Goal: Task Accomplishment & Management: Use online tool/utility

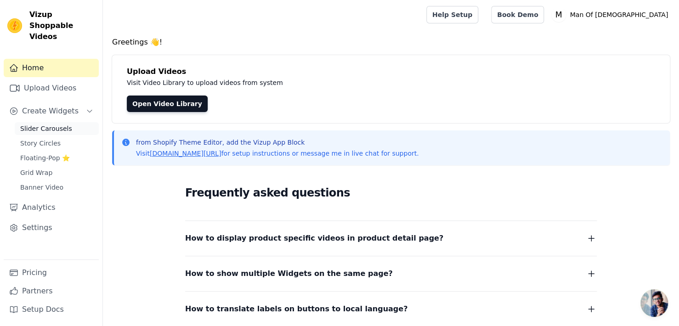
click at [68, 122] on link "Slider Carousels" at bounding box center [57, 128] width 84 height 13
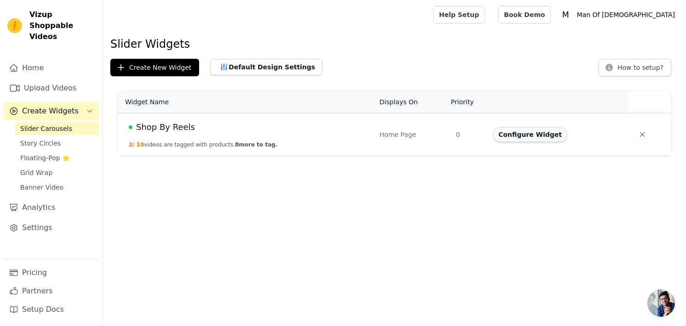
click at [539, 137] on button "Configure Widget" at bounding box center [530, 134] width 74 height 15
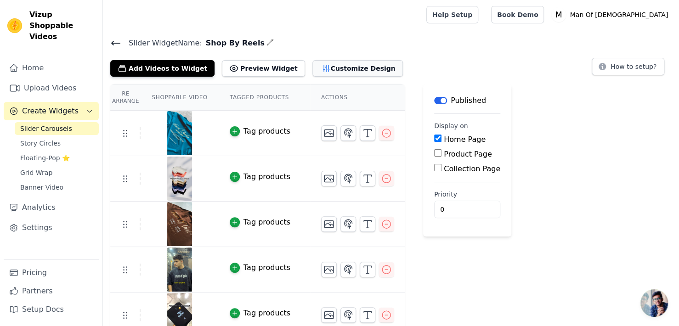
click at [340, 72] on button "Customize Design" at bounding box center [358, 68] width 91 height 17
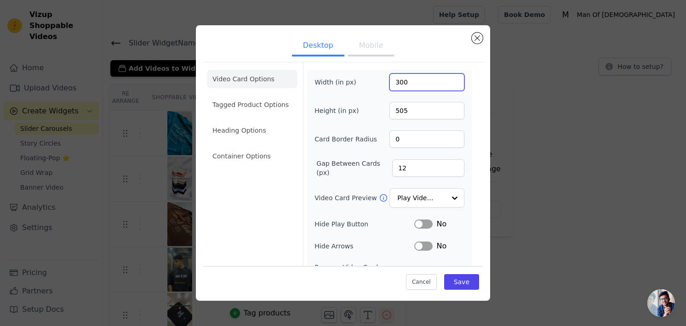
drag, startPoint x: 427, startPoint y: 85, endPoint x: 390, endPoint y: 85, distance: 37.7
click at [390, 85] on input "300" at bounding box center [426, 82] width 75 height 17
type input "200"
drag, startPoint x: 419, startPoint y: 107, endPoint x: 382, endPoint y: 114, distance: 37.5
click at [382, 114] on div "Height (in px) 505" at bounding box center [389, 110] width 150 height 17
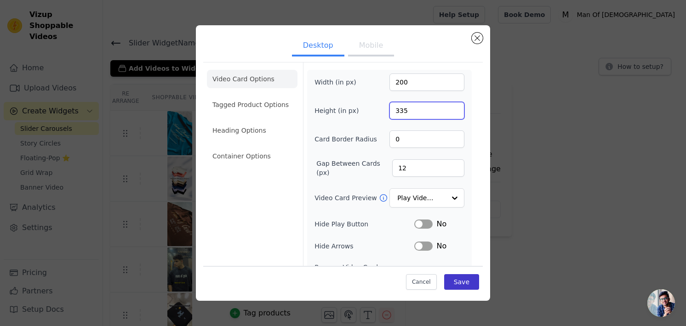
type input "335"
click at [457, 279] on button "Save" at bounding box center [461, 282] width 35 height 16
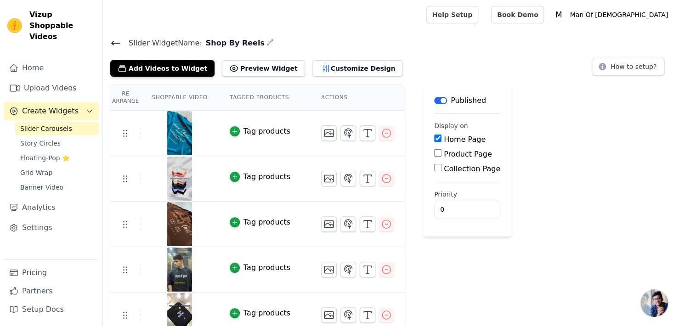
click at [113, 44] on icon at bounding box center [116, 43] width 8 height 4
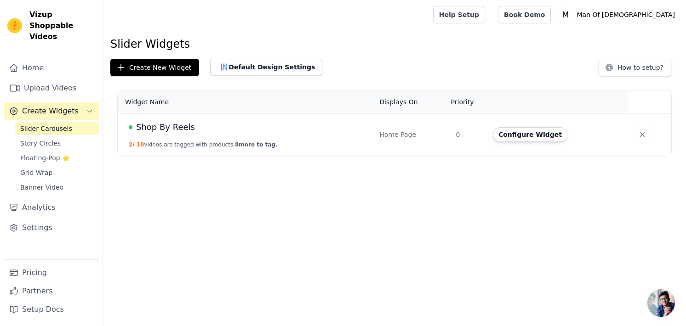
click at [250, 144] on span "8 more to tag." at bounding box center [256, 145] width 42 height 6
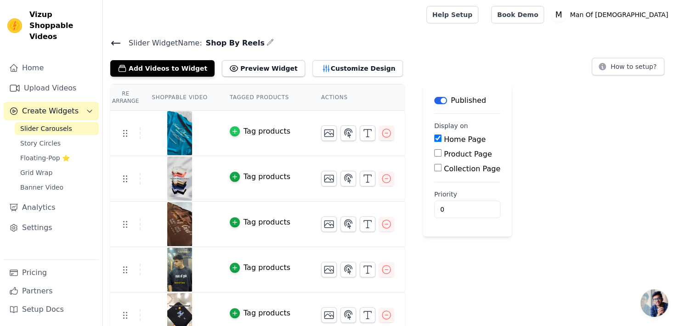
click at [230, 126] on div "button" at bounding box center [235, 131] width 10 height 10
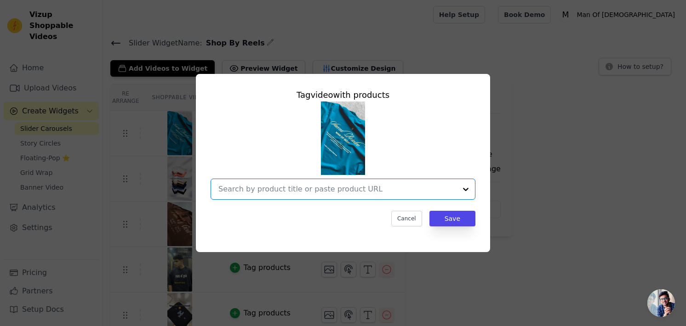
click at [347, 193] on input "text" at bounding box center [337, 189] width 238 height 11
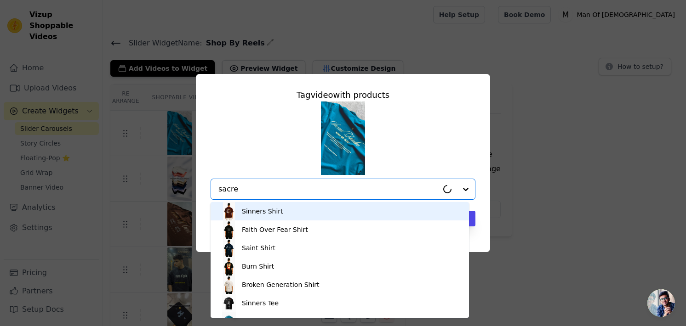
type input "sacred"
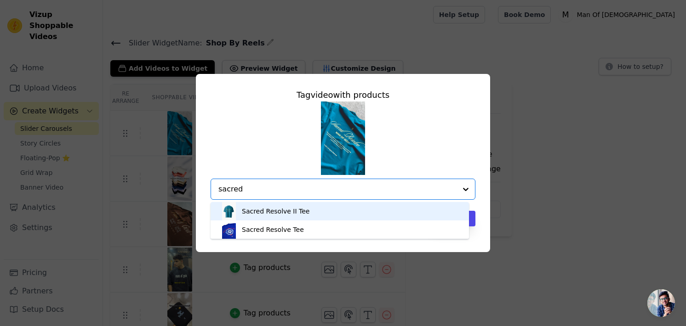
click at [279, 210] on div "Sacred Resolve II Tee" at bounding box center [276, 211] width 68 height 9
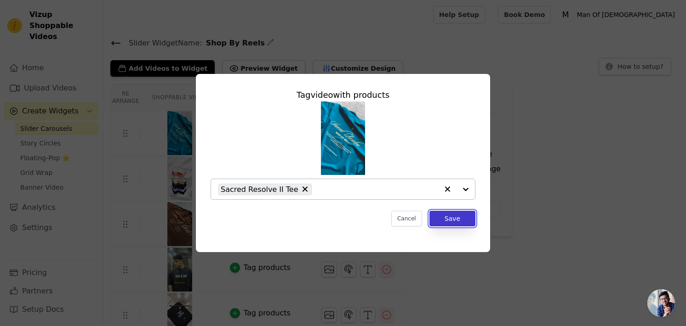
click at [458, 222] on button "Save" at bounding box center [452, 219] width 46 height 16
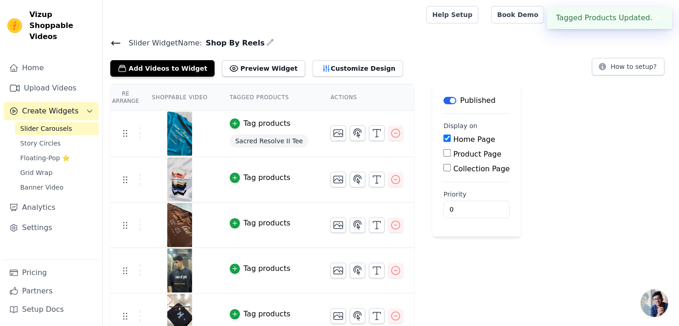
click at [244, 178] on div "Tag products" at bounding box center [267, 177] width 47 height 11
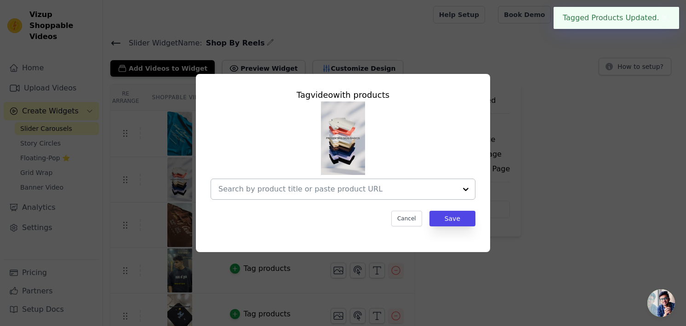
click at [313, 195] on div at bounding box center [337, 189] width 238 height 20
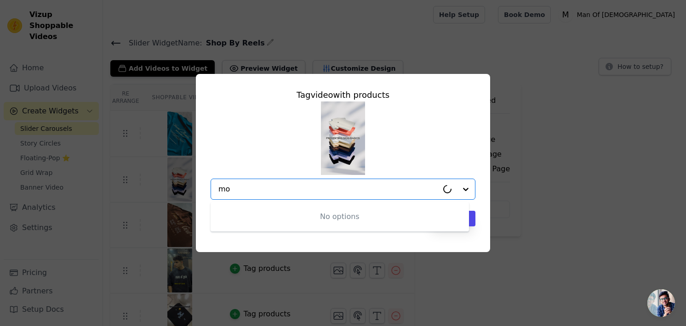
type input "m"
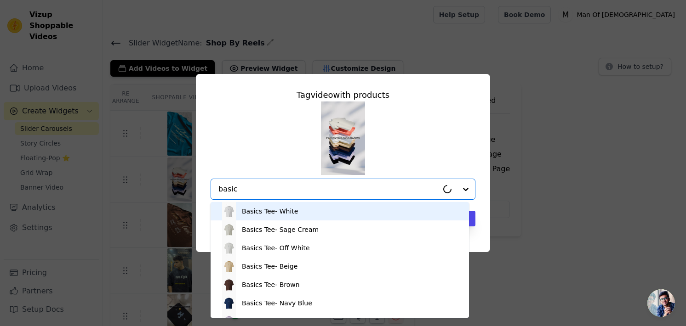
type input "basics"
click at [308, 214] on div "Basics Tee- White" at bounding box center [340, 211] width 240 height 18
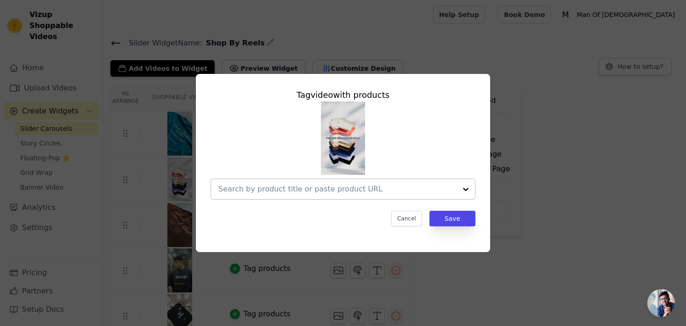
click at [546, 168] on div "Tag video with products Cancel Save" at bounding box center [343, 163] width 656 height 208
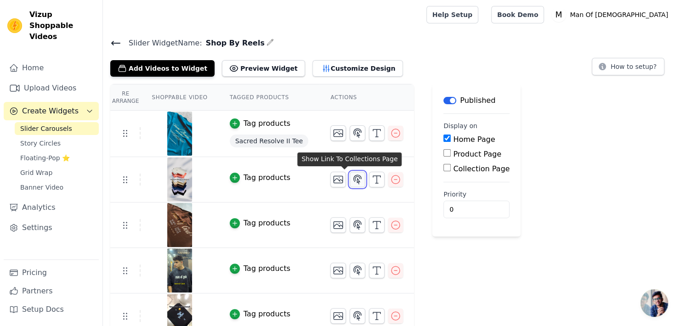
click at [352, 174] on icon "button" at bounding box center [357, 179] width 11 height 11
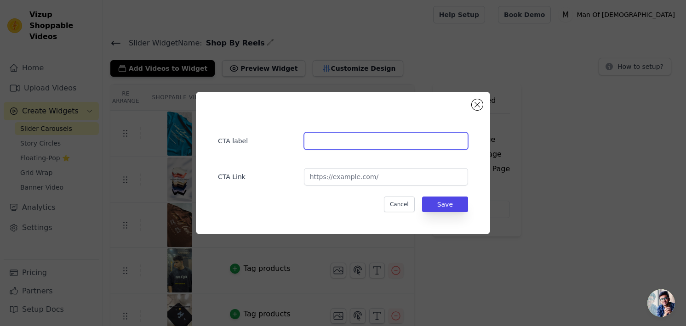
click at [343, 145] on input "text" at bounding box center [386, 140] width 164 height 17
type input "MOG BASICS"
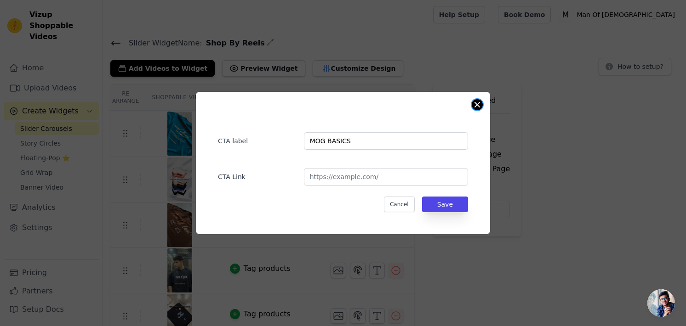
click at [475, 106] on button "Close modal" at bounding box center [477, 104] width 11 height 11
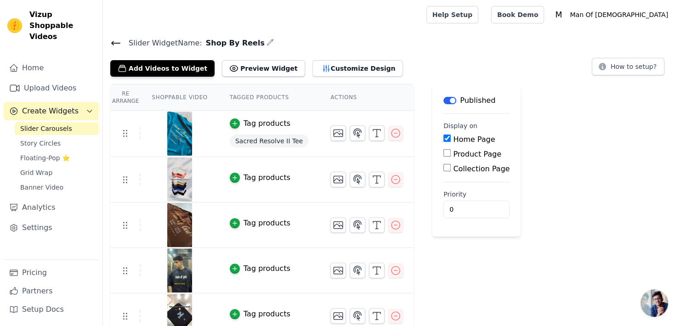
click at [256, 218] on div "Tag products" at bounding box center [267, 223] width 47 height 11
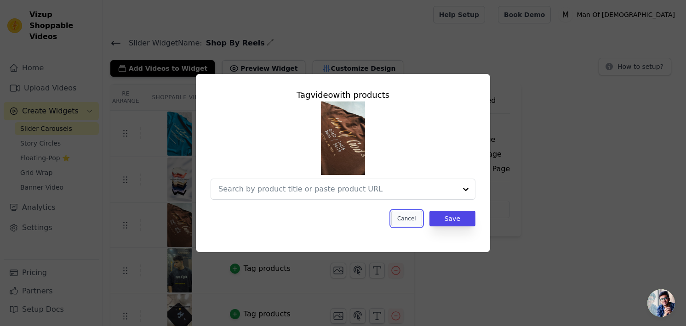
click at [417, 217] on button "Cancel" at bounding box center [406, 219] width 31 height 16
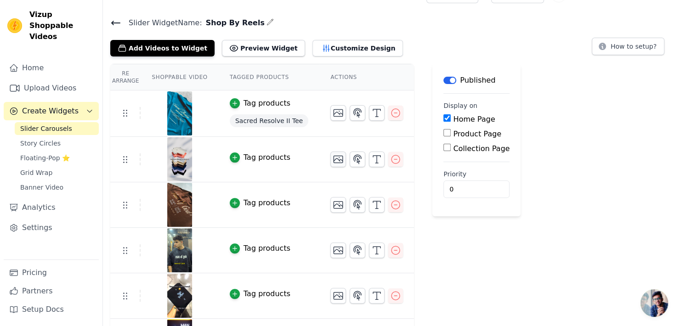
scroll to position [20, 0]
click at [352, 159] on icon "button" at bounding box center [357, 159] width 11 height 11
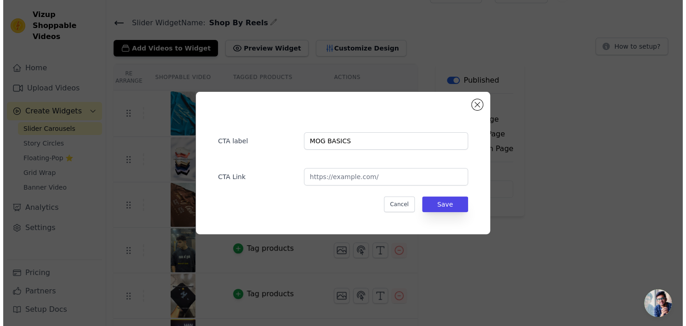
scroll to position [0, 0]
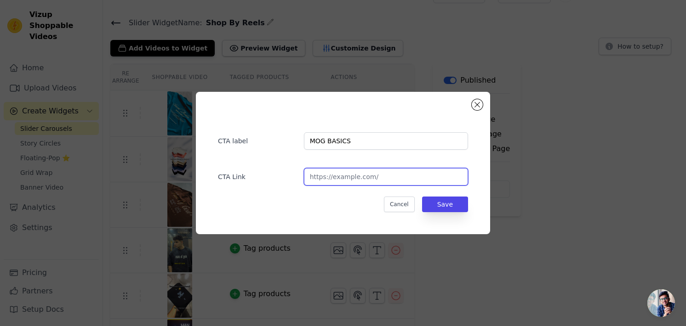
click at [353, 177] on input "url" at bounding box center [386, 176] width 164 height 17
click at [474, 104] on button "Close modal" at bounding box center [477, 104] width 11 height 11
